Goal: Find specific fact: Find contact information

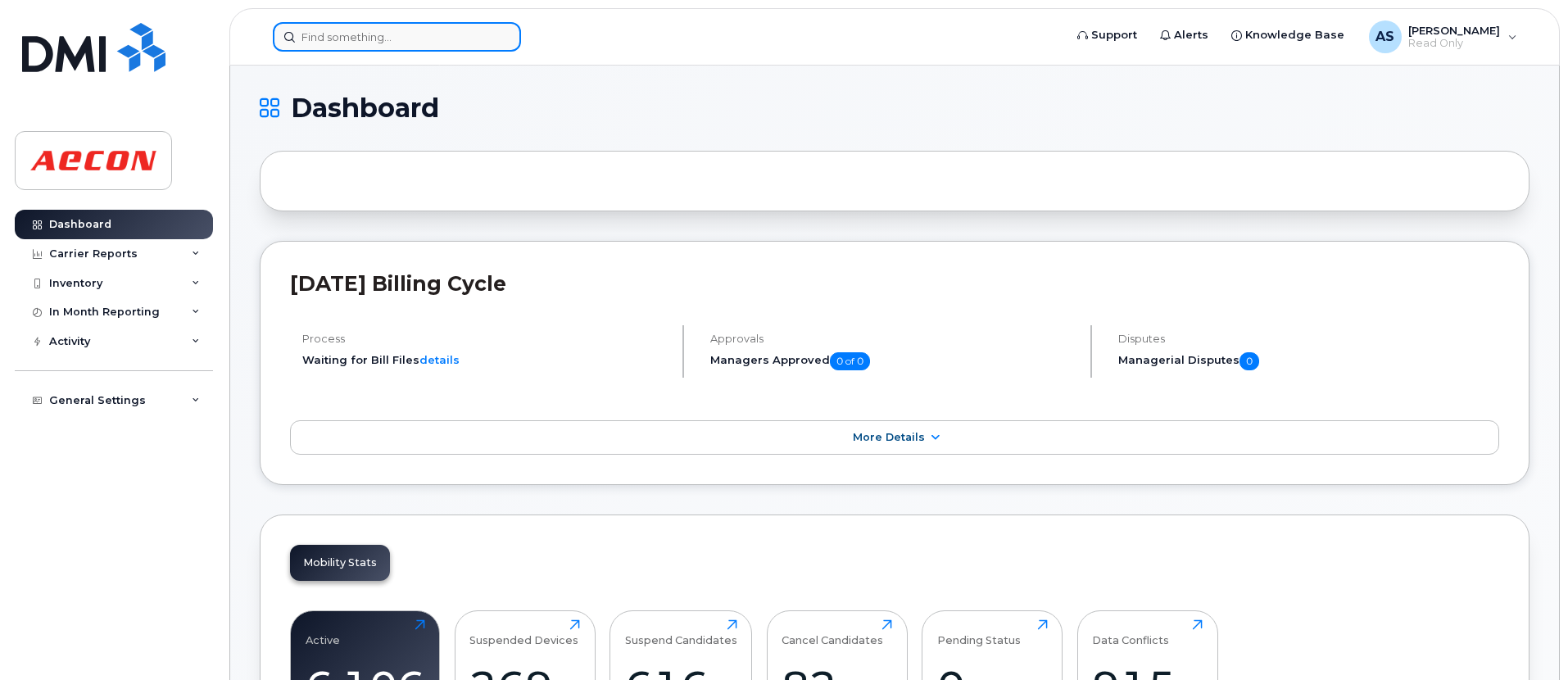
click at [346, 34] on input at bounding box center [397, 36] width 248 height 29
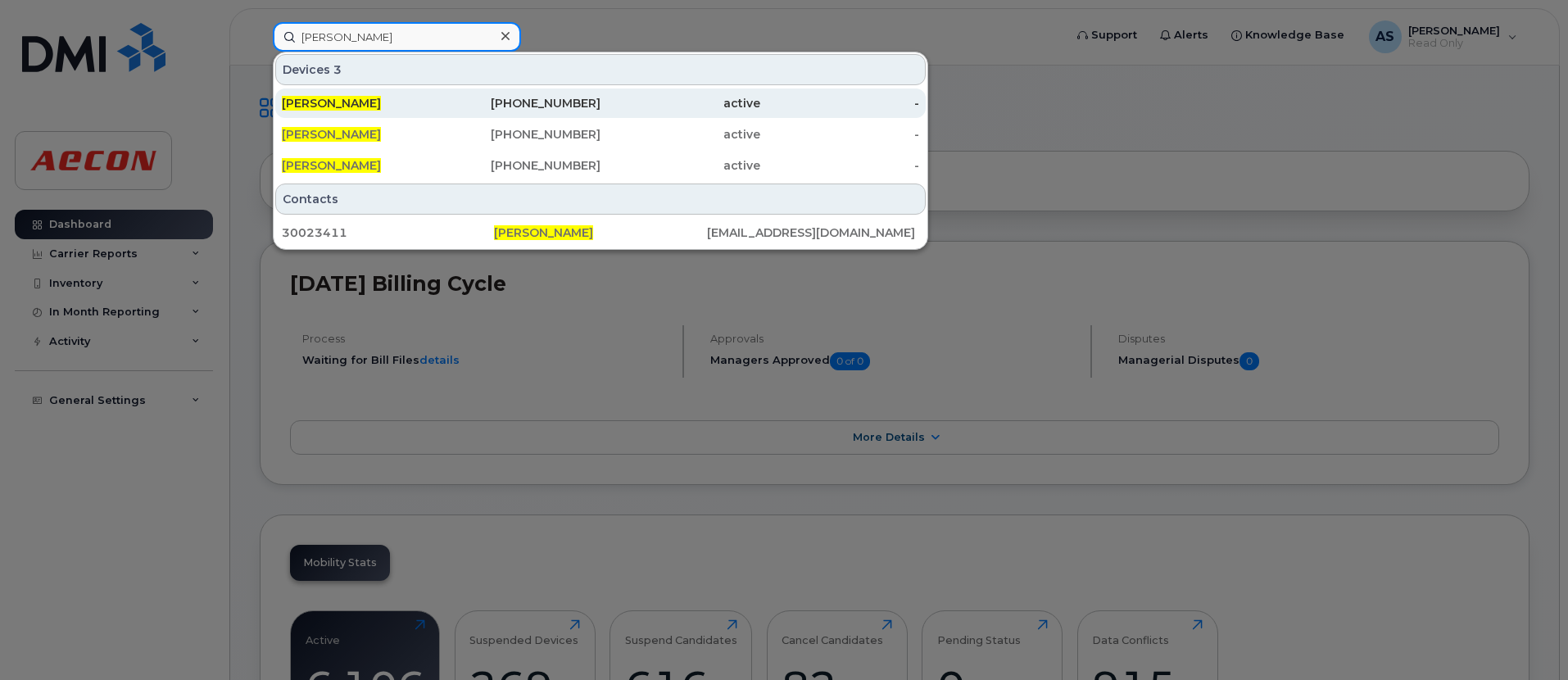
type input "brendan jakubowski"
click at [596, 108] on div "647-527-9576" at bounding box center [521, 103] width 160 height 16
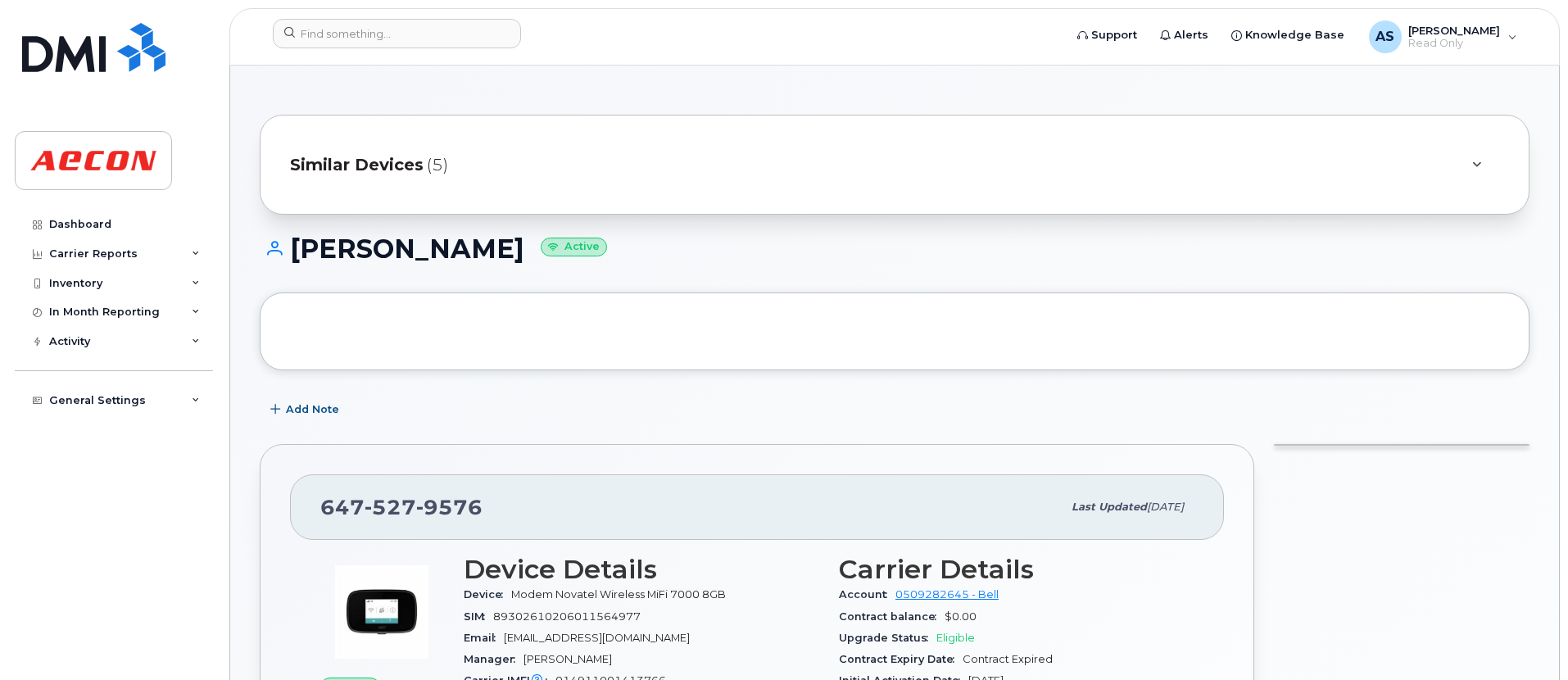
click at [529, 148] on div "Similar Devices (5)" at bounding box center [872, 164] width 1164 height 40
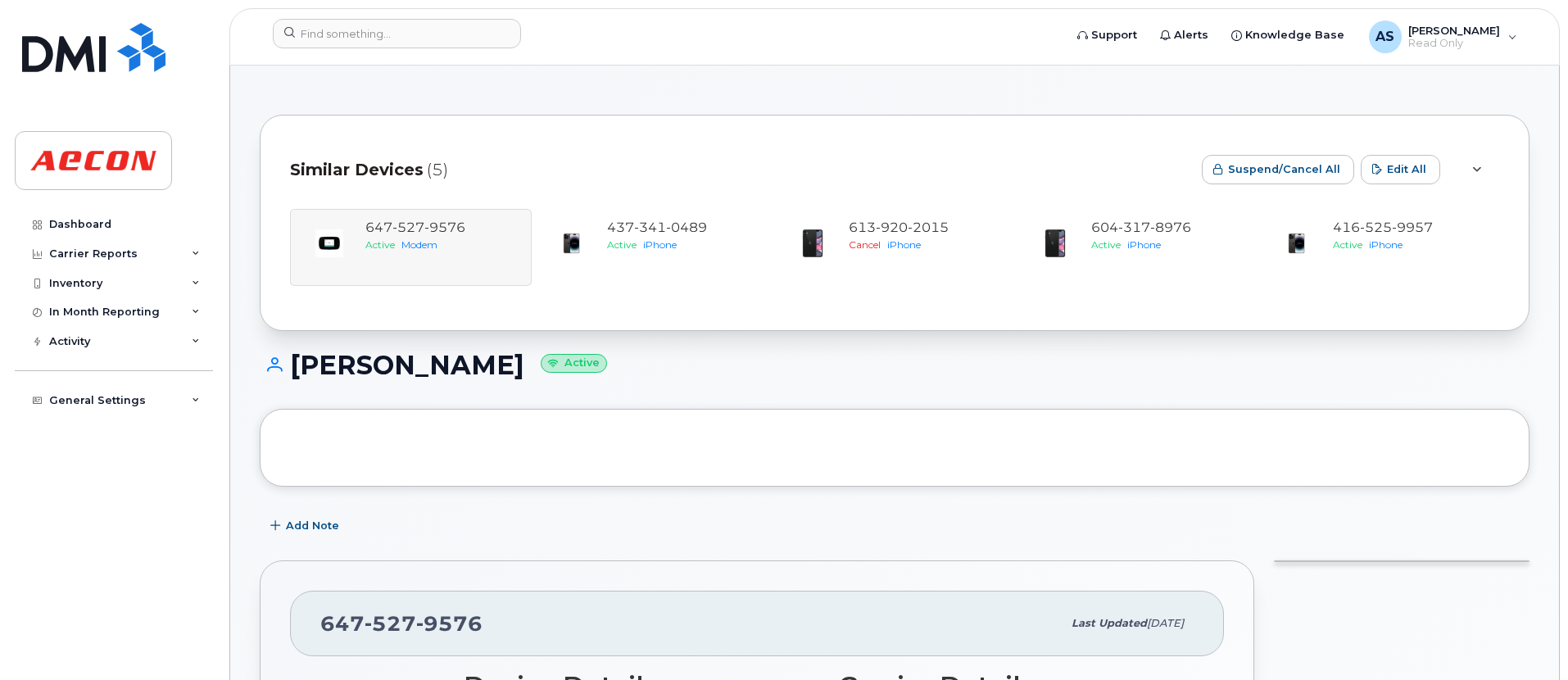
click at [392, 231] on div "[PHONE_NUMBER] Active Modem [PHONE_NUMBER] Active iPhone [PHONE_NUMBER] Cancel …" at bounding box center [895, 248] width 1209 height 77
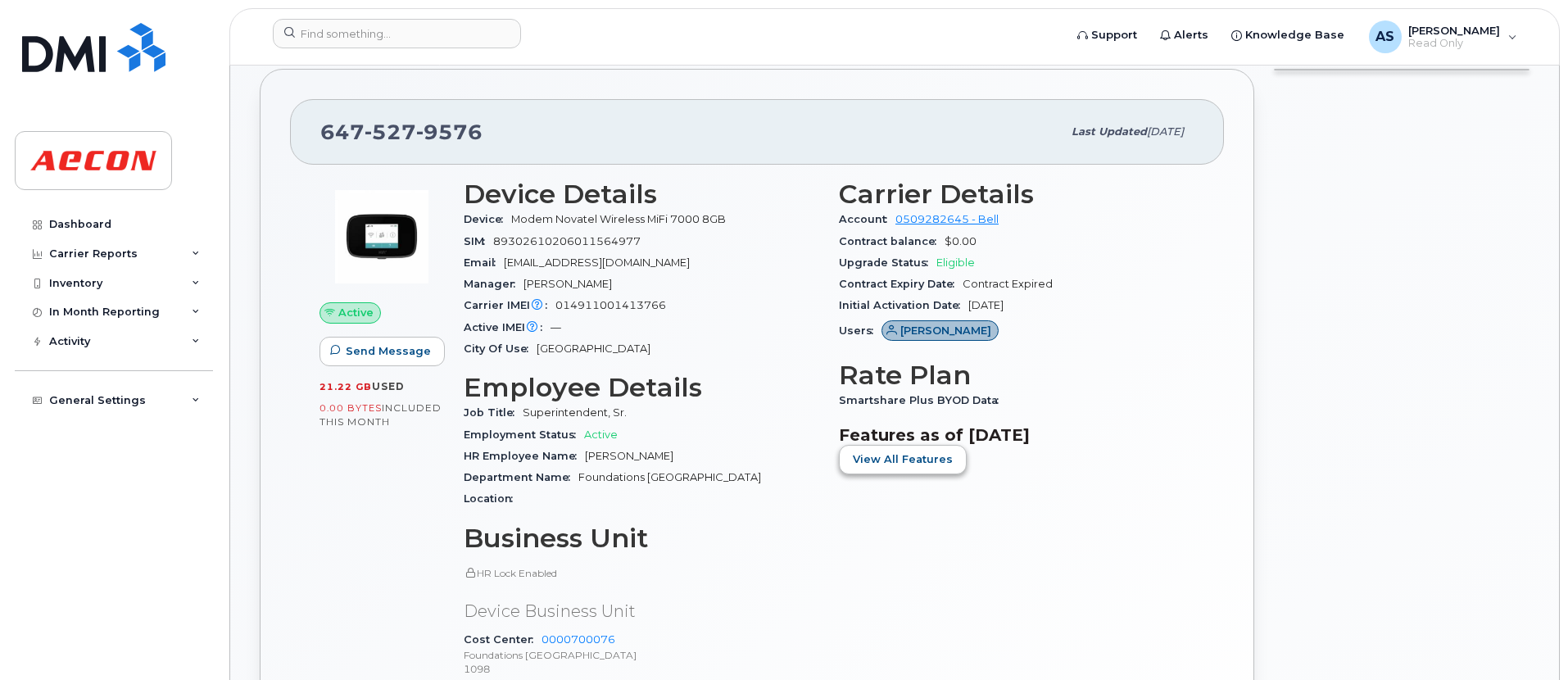
scroll to position [573, 0]
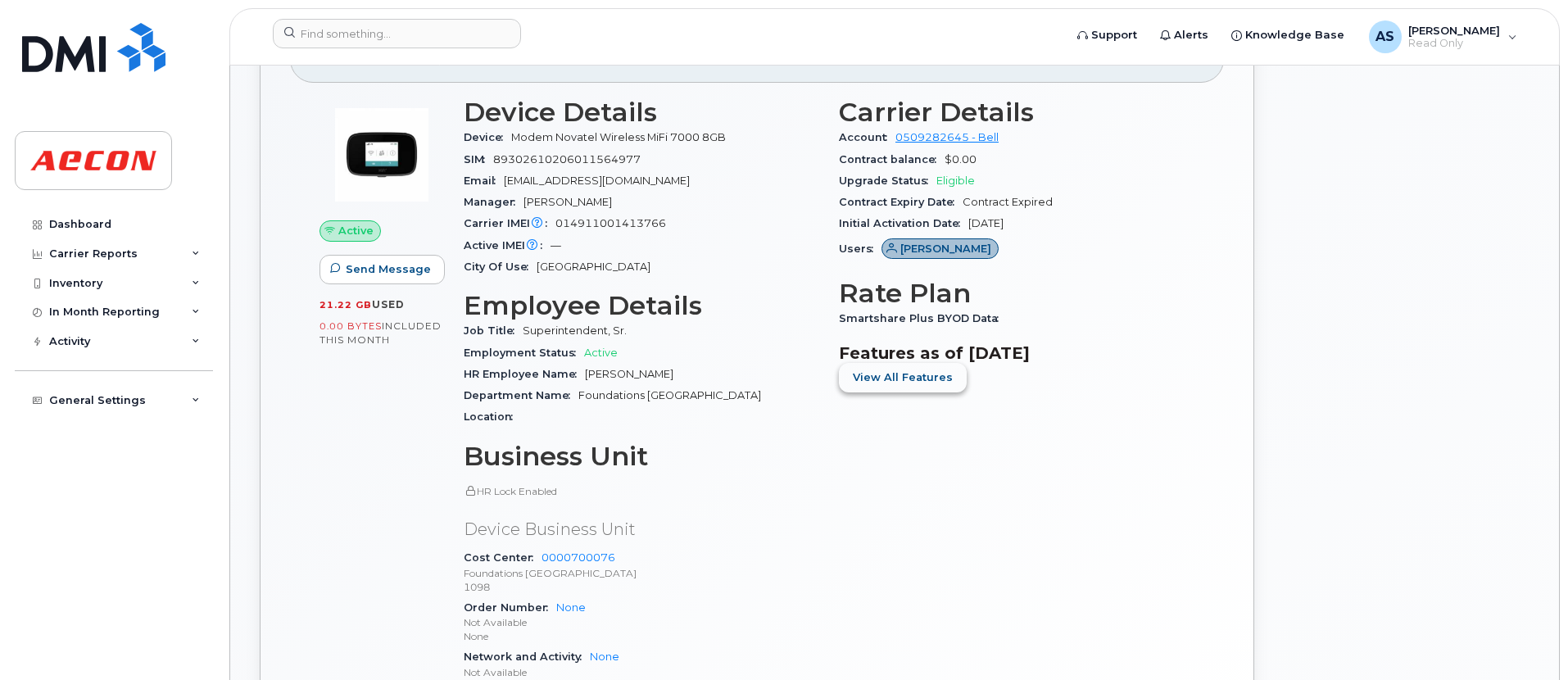
click at [873, 378] on span "View All Features" at bounding box center [903, 377] width 100 height 16
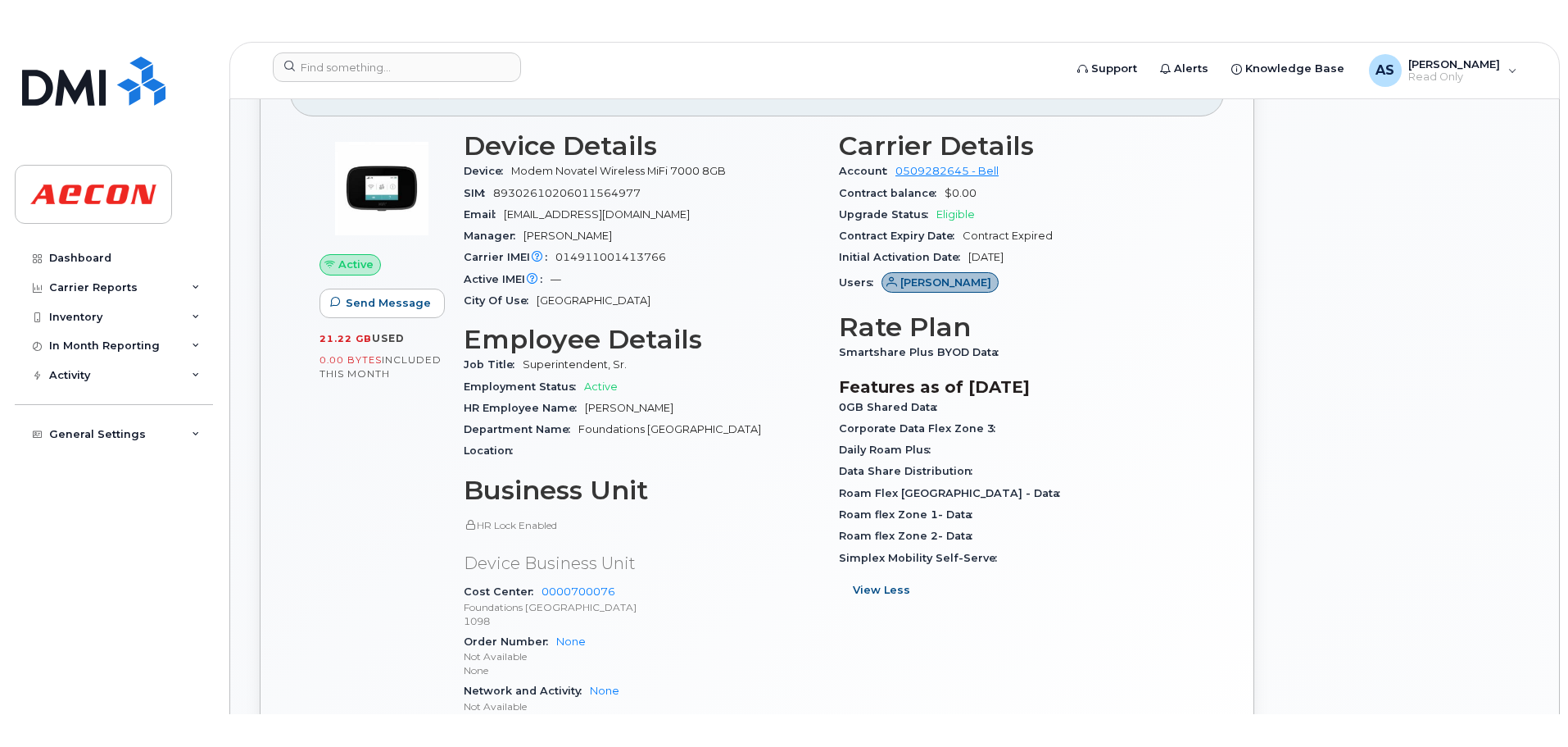
scroll to position [656, 0]
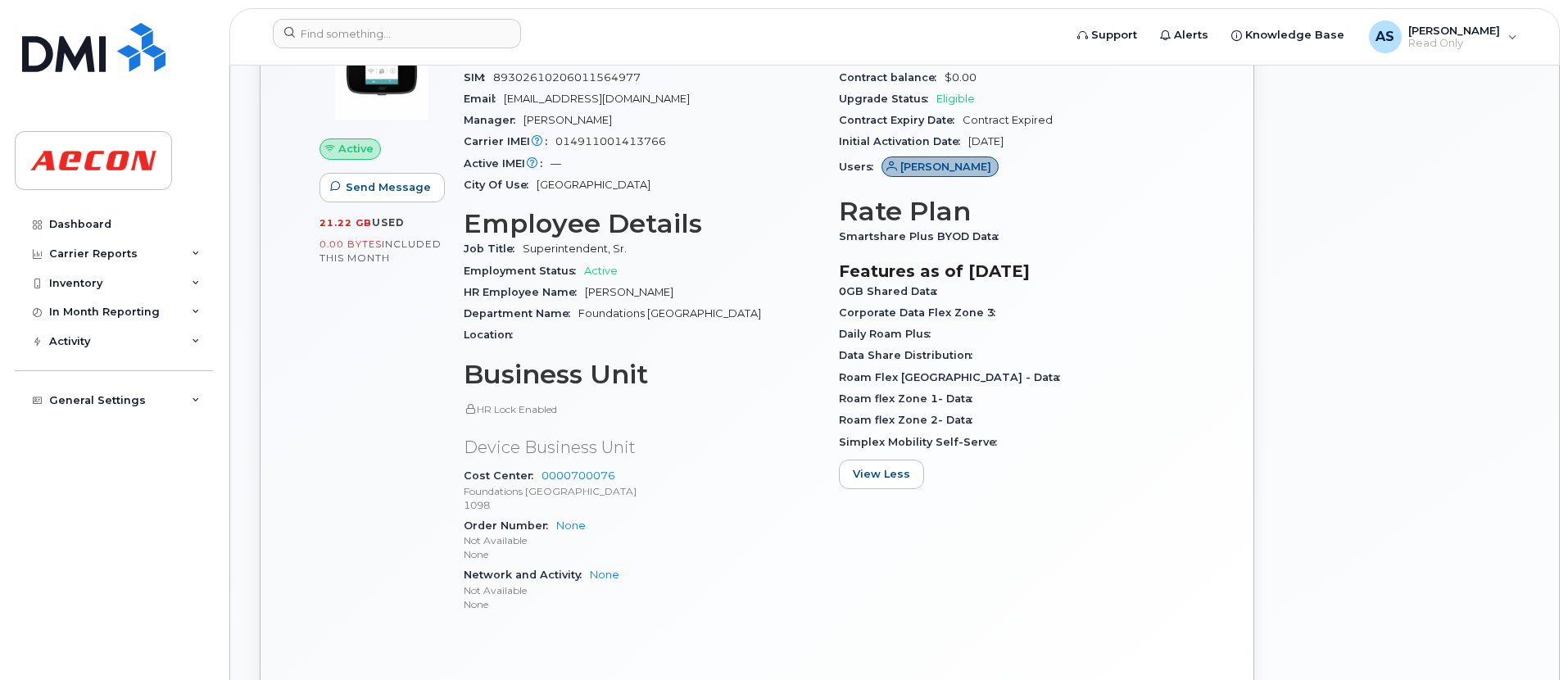
click at [1001, 345] on div "Data Share Distribution" at bounding box center [1016, 355] width 356 height 21
